Goal: Task Accomplishment & Management: Complete application form

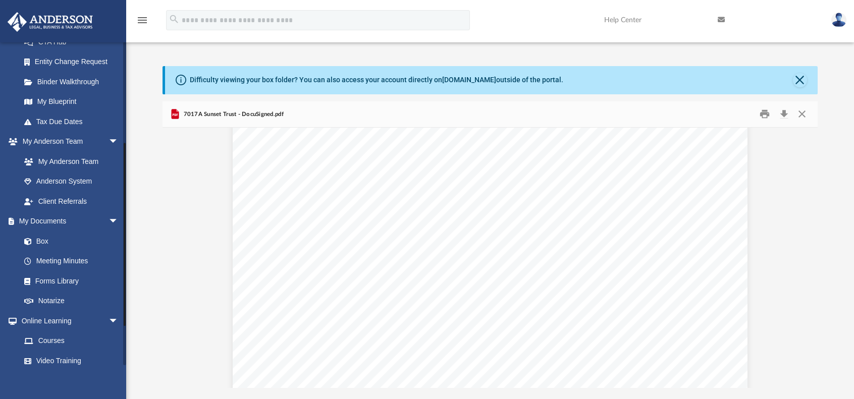
scroll to position [38, 0]
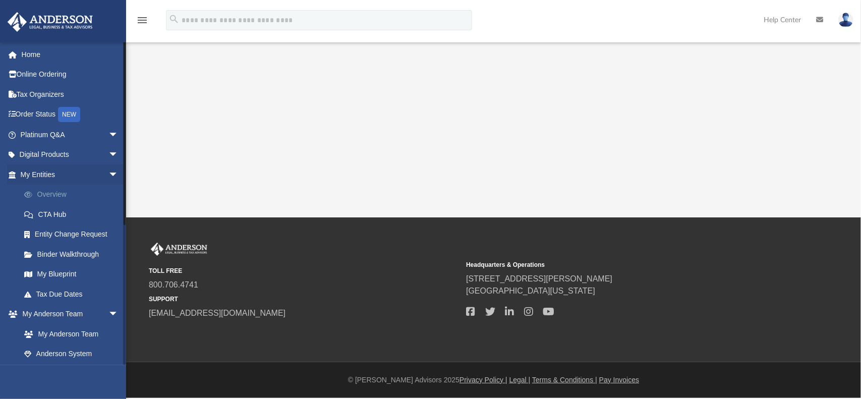
click at [66, 191] on link "Overview" at bounding box center [74, 195] width 120 height 20
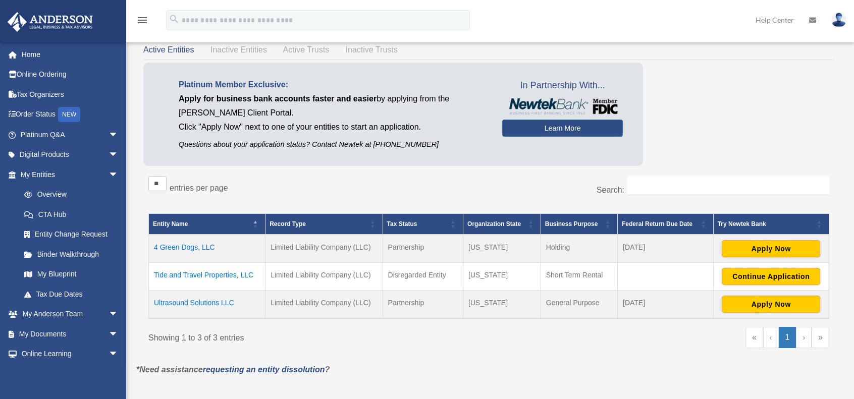
scroll to position [50, 0]
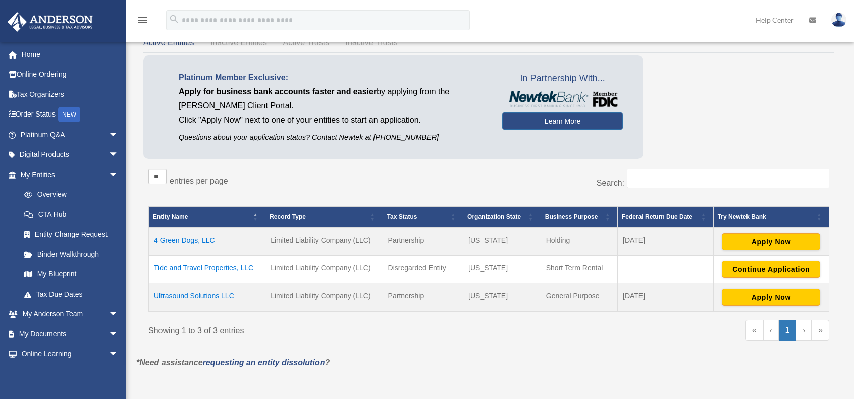
click at [226, 271] on td "Tide and Travel Properties, LLC" at bounding box center [207, 269] width 117 height 28
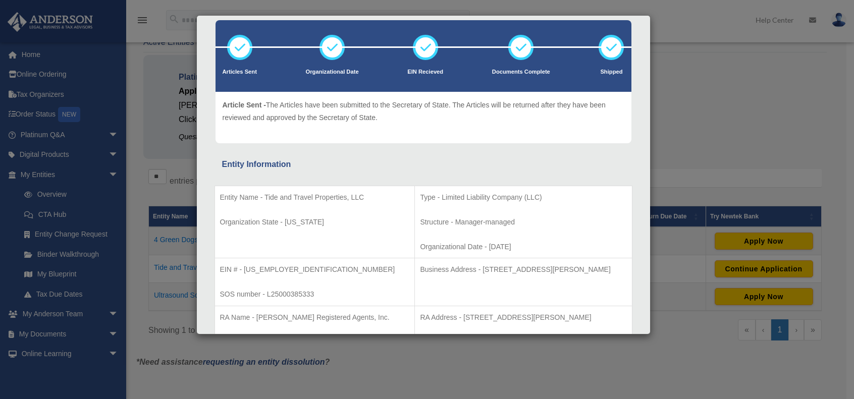
scroll to position [101, 0]
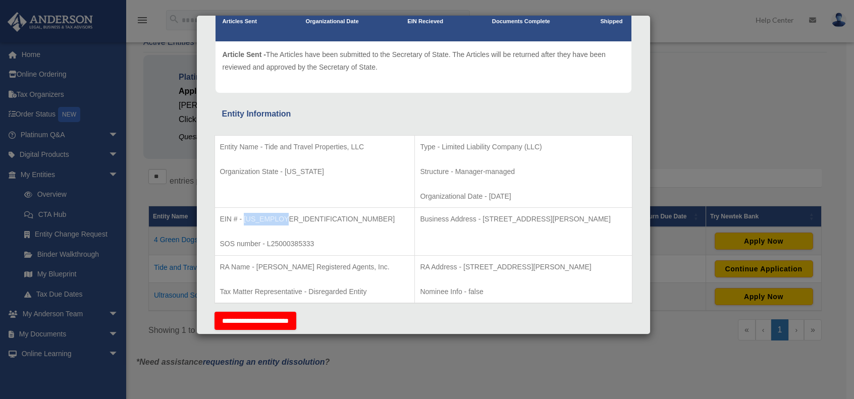
drag, startPoint x: 280, startPoint y: 217, endPoint x: 245, endPoint y: 217, distance: 35.8
click at [245, 217] on p "EIN # - 39-3970007" at bounding box center [315, 219] width 190 height 13
copy p "39-3970007"
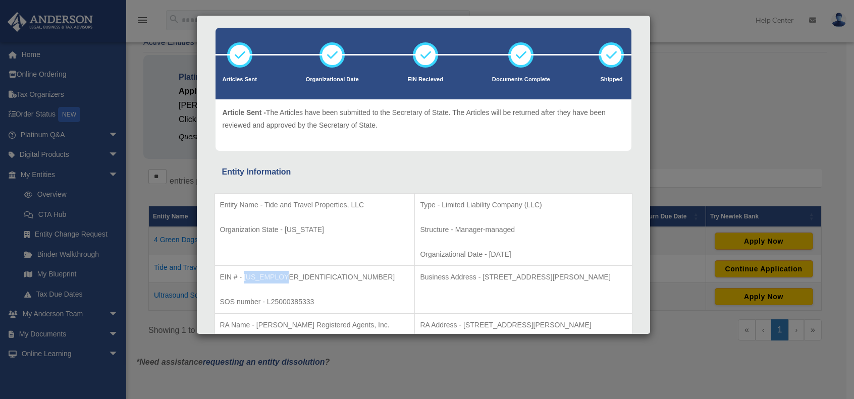
scroll to position [50, 0]
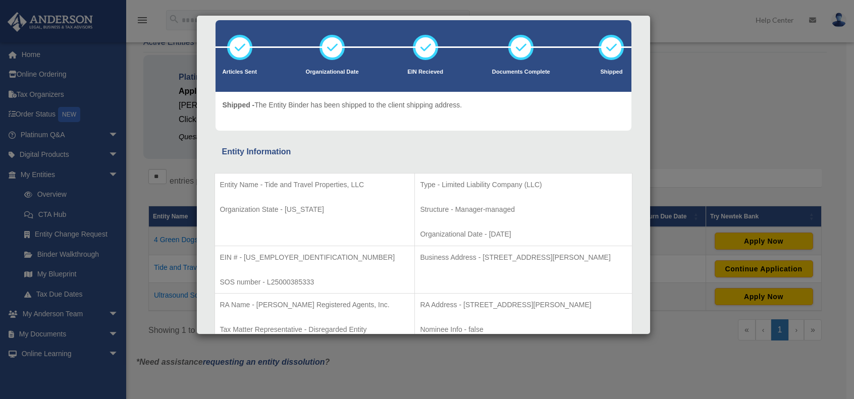
click at [774, 58] on div "Details × Articles Sent Organizational Date" at bounding box center [427, 199] width 854 height 399
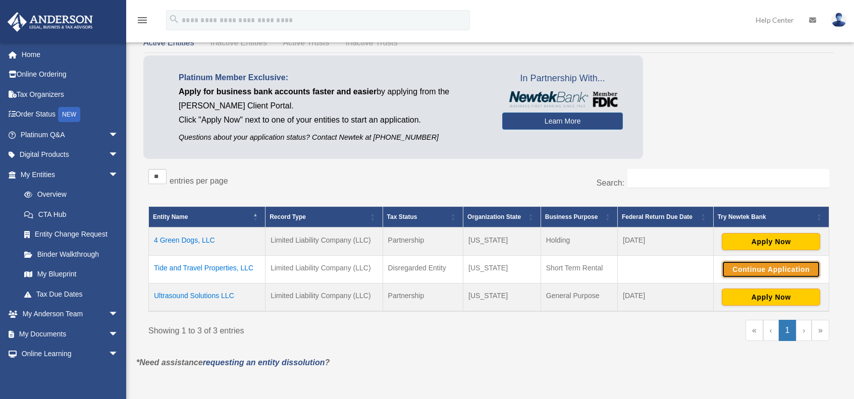
click at [770, 263] on button "Continue Application" at bounding box center [770, 269] width 98 height 17
